Goal: Task Accomplishment & Management: Complete application form

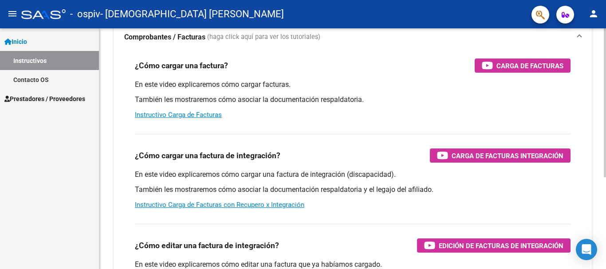
scroll to position [89, 0]
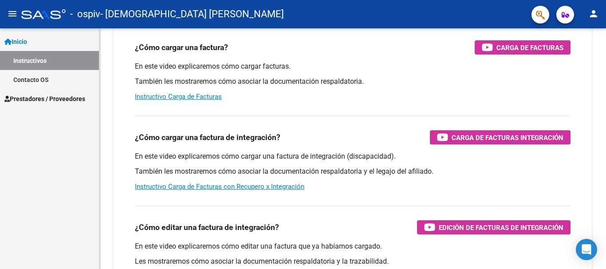
click at [57, 100] on span "Prestadores / Proveedores" at bounding box center [44, 99] width 81 height 10
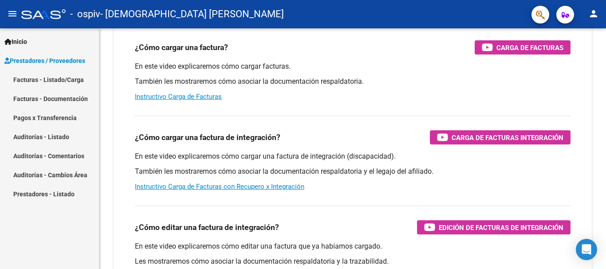
click at [59, 79] on link "Facturas - Listado/Carga" at bounding box center [49, 79] width 99 height 19
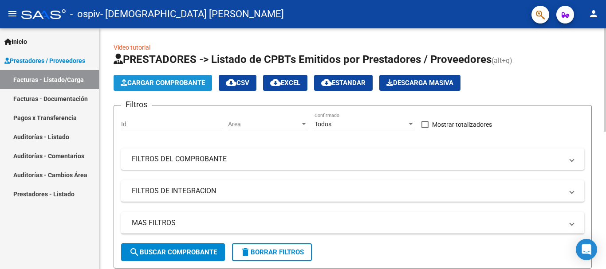
click at [172, 82] on span "Cargar Comprobante" at bounding box center [163, 83] width 84 height 8
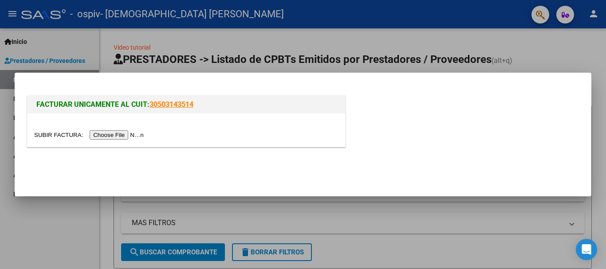
click at [102, 135] on input "file" at bounding box center [90, 134] width 112 height 9
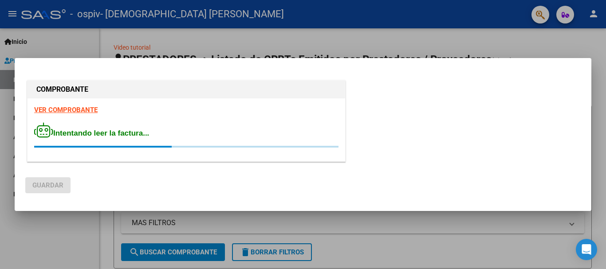
click at [90, 110] on strong "VER COMPROBANTE" at bounding box center [65, 110] width 63 height 8
click at [587, 51] on div at bounding box center [303, 134] width 606 height 269
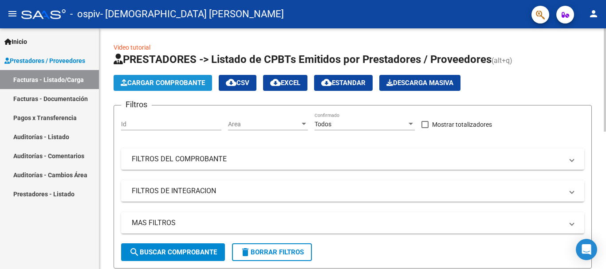
click at [170, 84] on span "Cargar Comprobante" at bounding box center [163, 83] width 84 height 8
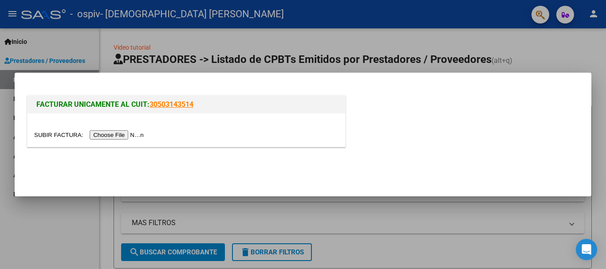
click at [89, 132] on input "file" at bounding box center [90, 134] width 112 height 9
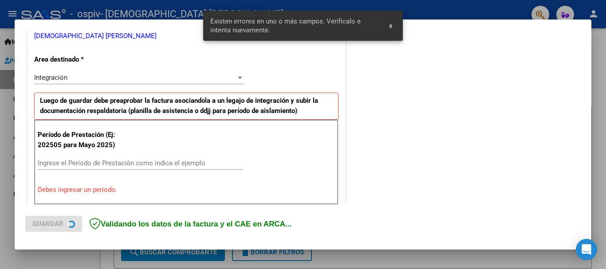
scroll to position [205, 0]
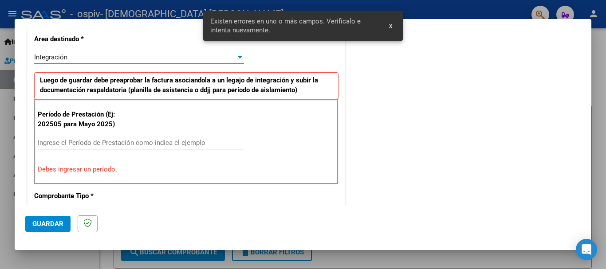
click at [233, 57] on div "Integración" at bounding box center [135, 57] width 202 height 8
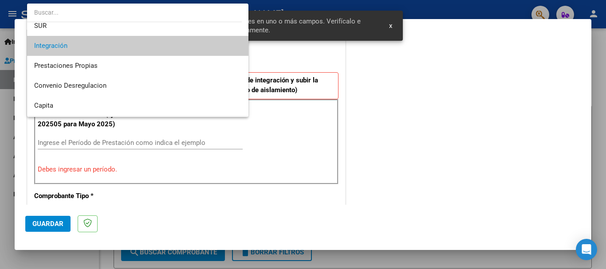
scroll to position [0, 0]
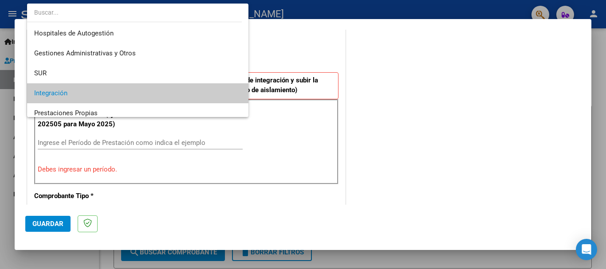
drag, startPoint x: 398, startPoint y: 76, endPoint x: 346, endPoint y: 78, distance: 51.9
click at [397, 77] on div at bounding box center [303, 134] width 606 height 269
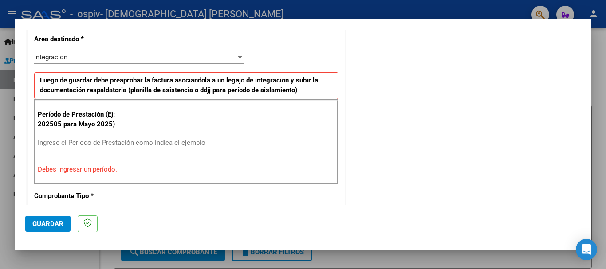
click at [52, 139] on input "Ingrese el Período de Prestación como indica el ejemplo" at bounding box center [140, 143] width 205 height 8
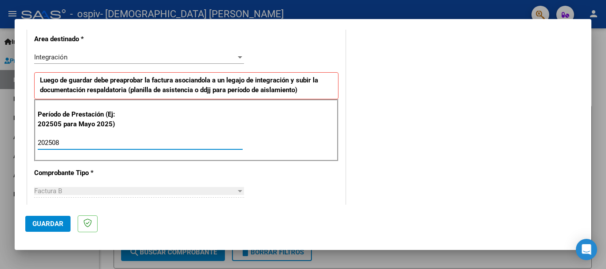
type input "202508"
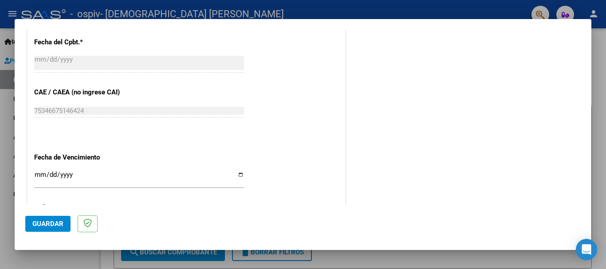
scroll to position [560, 0]
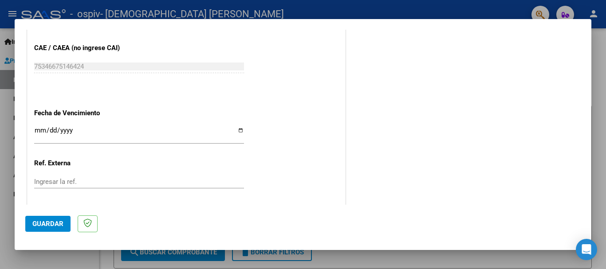
click at [39, 131] on input "Ingresar la fecha" at bounding box center [139, 134] width 210 height 14
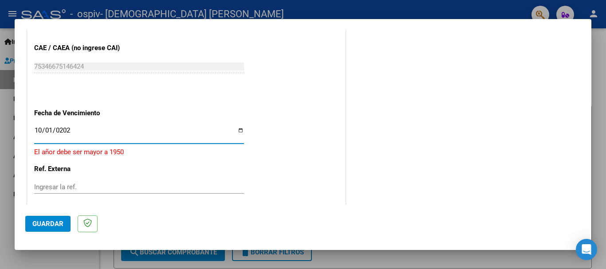
type input "[DATE]"
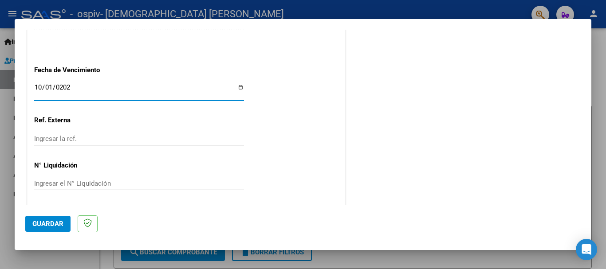
scroll to position [606, 0]
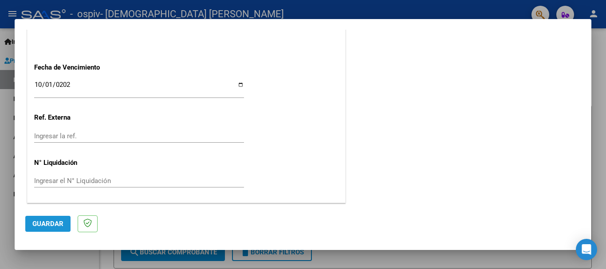
click at [49, 221] on span "Guardar" at bounding box center [47, 224] width 31 height 8
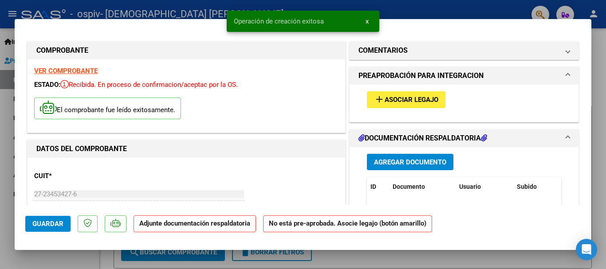
click at [403, 100] on span "Asociar Legajo" at bounding box center [412, 100] width 54 height 8
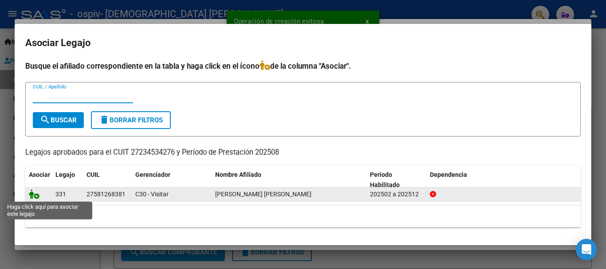
click at [34, 194] on icon at bounding box center [34, 195] width 11 height 10
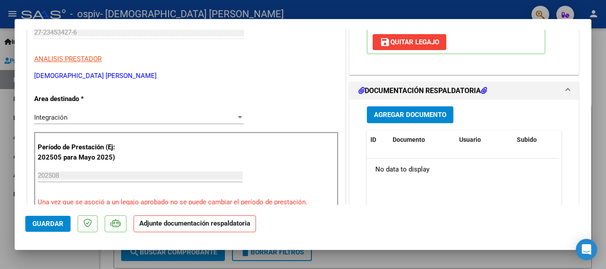
scroll to position [178, 0]
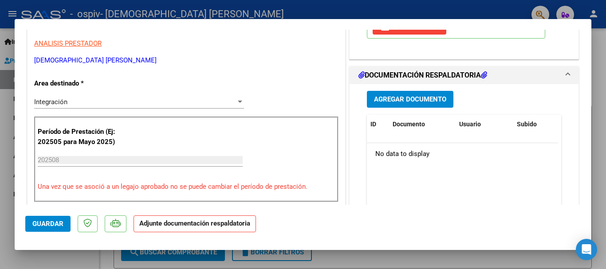
click at [407, 97] on span "Agregar Documento" at bounding box center [410, 100] width 72 height 8
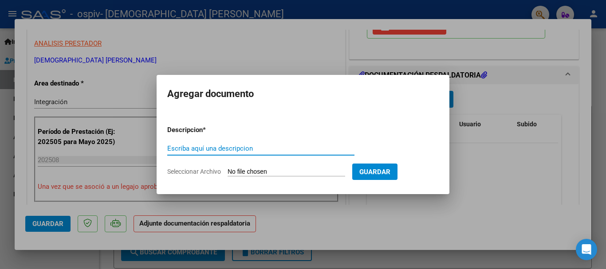
click at [214, 149] on input "Escriba aquí una descripcion" at bounding box center [260, 149] width 187 height 8
type input "a"
type input "Asistencia"
click at [209, 171] on span "Seleccionar Archivo" at bounding box center [194, 171] width 54 height 7
click at [228, 171] on input "Seleccionar Archivo" at bounding box center [287, 172] width 118 height 8
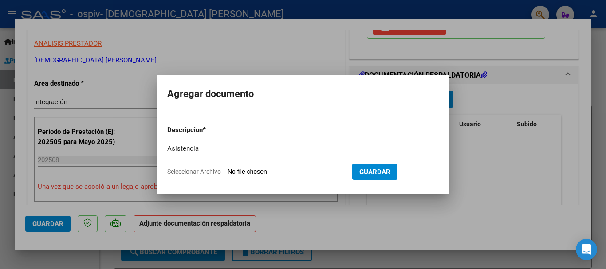
type input "C:\fakepath\Asist 08 2025.pdf"
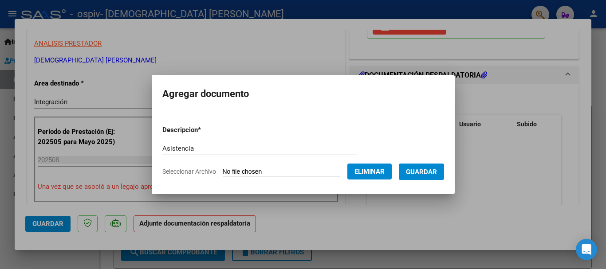
click at [437, 175] on span "Guardar" at bounding box center [421, 172] width 31 height 8
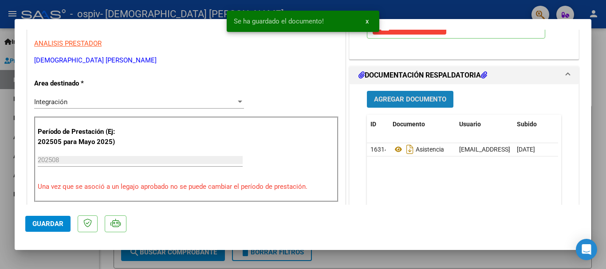
click at [419, 100] on span "Agregar Documento" at bounding box center [410, 100] width 72 height 8
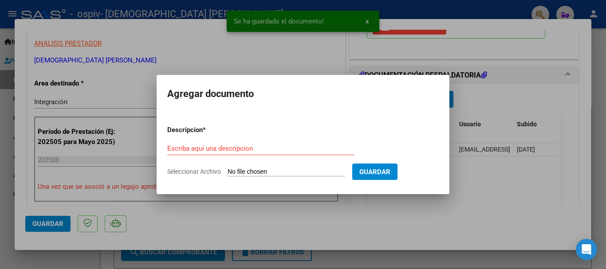
drag, startPoint x: 207, startPoint y: 143, endPoint x: 210, endPoint y: 138, distance: 5.6
click at [206, 141] on form "Descripcion * Escriba aquí una descripcion Seleccionar Archivo Guardar" at bounding box center [303, 151] width 272 height 65
click at [222, 146] on input "Escriba aquí una descripcion" at bounding box center [260, 149] width 187 height 8
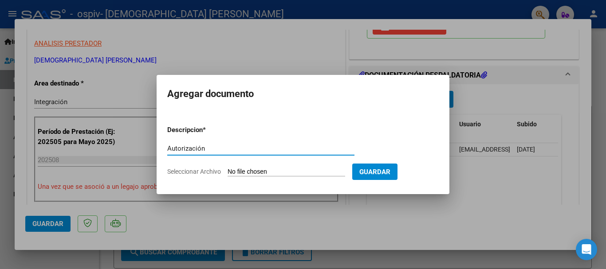
type input "Autorización"
click at [271, 170] on input "Seleccionar Archivo" at bounding box center [287, 172] width 118 height 8
type input "C:\fakepath\AD.pdf"
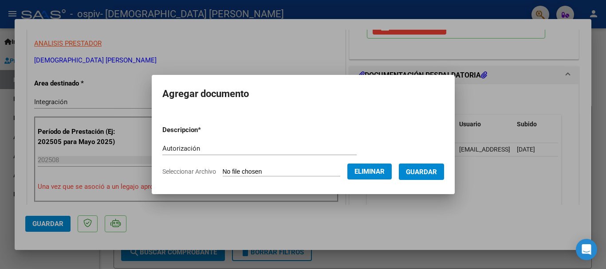
click at [431, 171] on span "Guardar" at bounding box center [421, 172] width 31 height 8
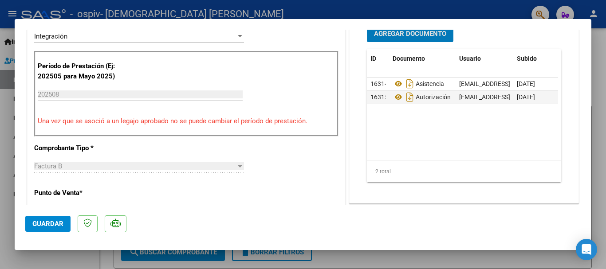
scroll to position [222, 0]
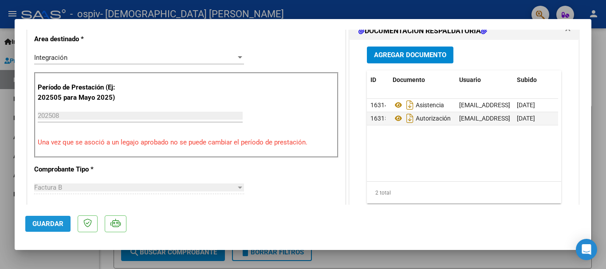
click at [41, 222] on span "Guardar" at bounding box center [47, 224] width 31 height 8
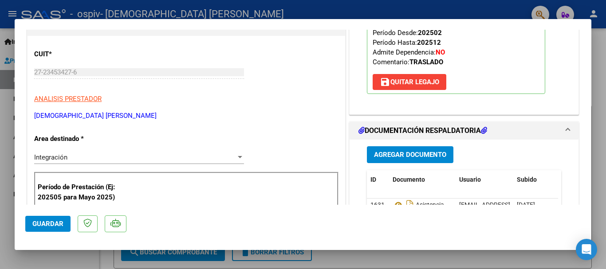
scroll to position [266, 0]
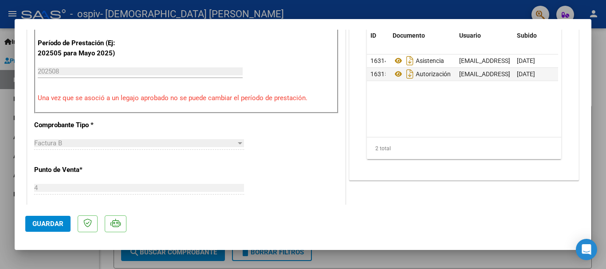
click at [447, 262] on div at bounding box center [303, 134] width 606 height 269
type input "$ 0,00"
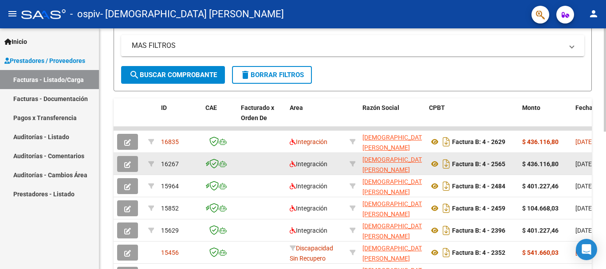
scroll to position [0, 0]
